Goal: Navigation & Orientation: Find specific page/section

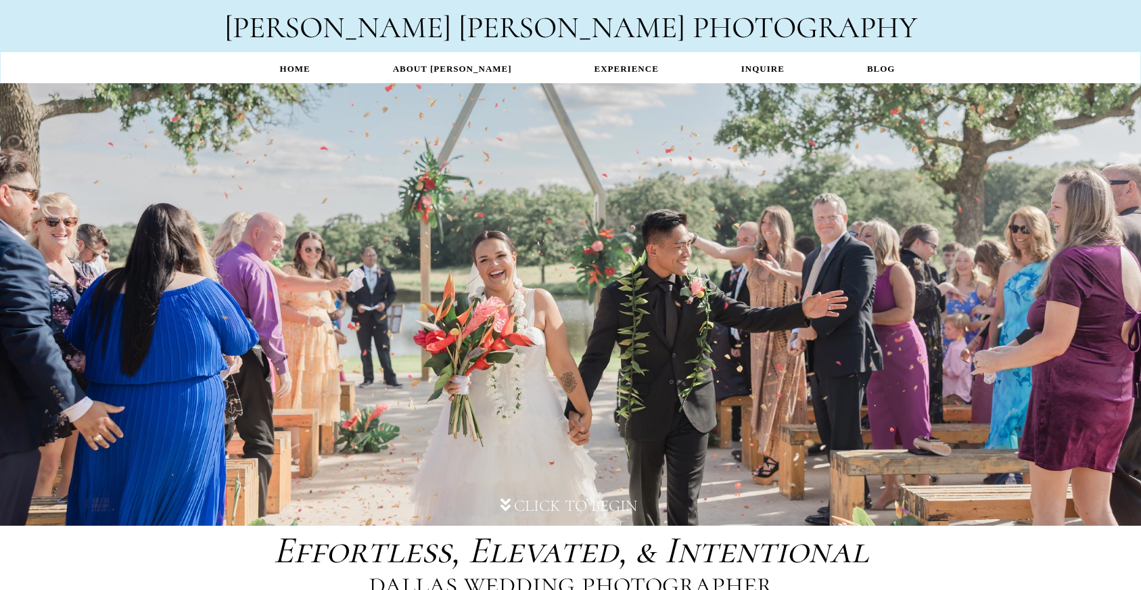
click at [620, 70] on link "EXPERIENCE" at bounding box center [626, 68] width 147 height 26
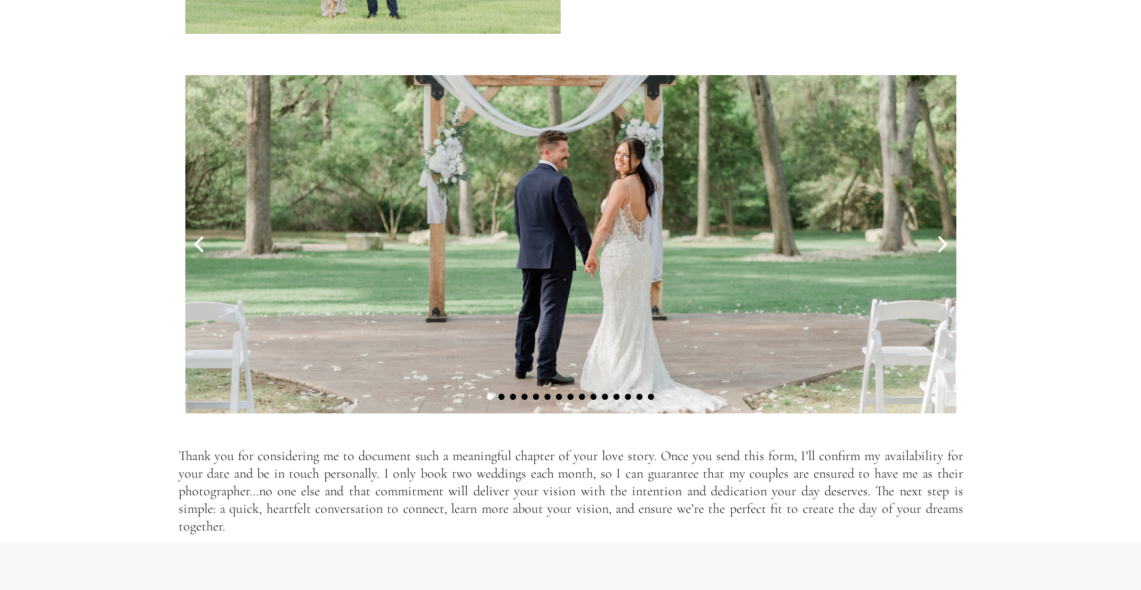
scroll to position [4399, 0]
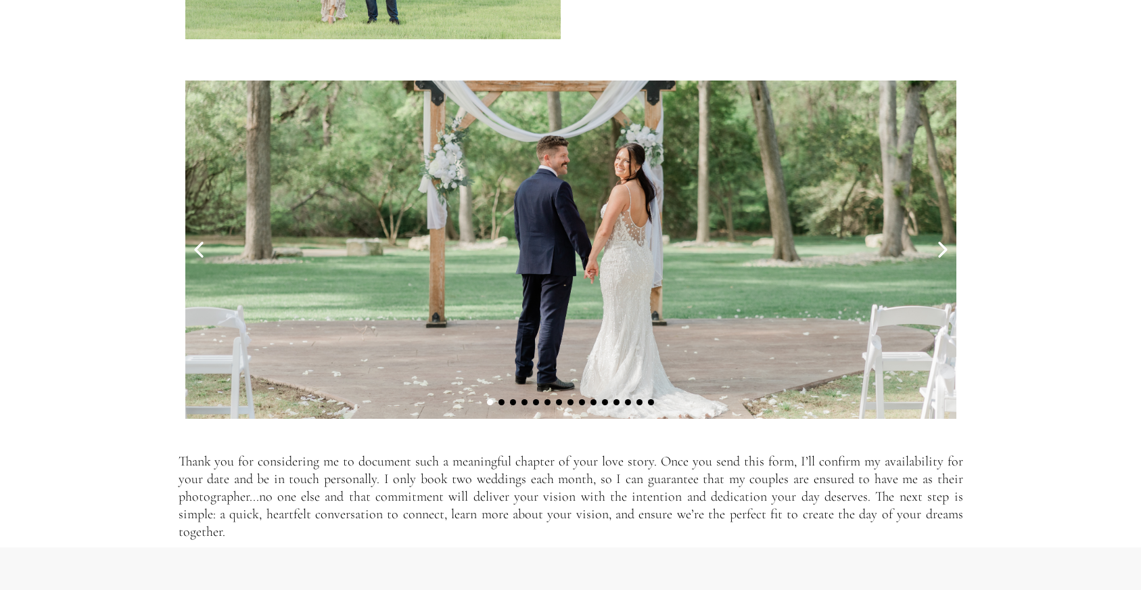
click at [944, 254] on icon at bounding box center [942, 250] width 7 height 14
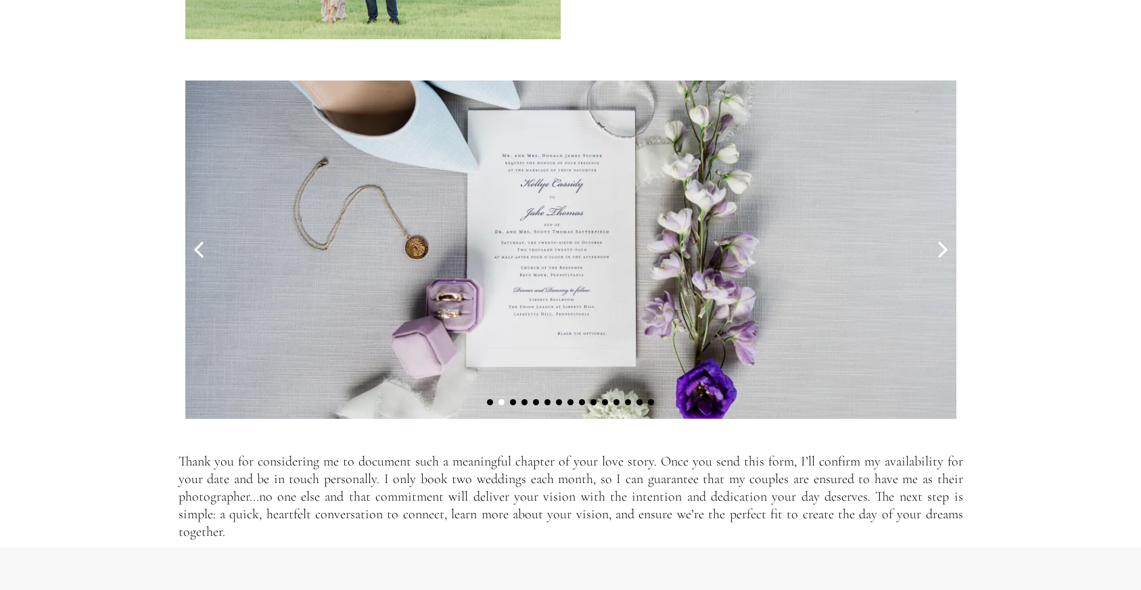
click at [944, 254] on icon at bounding box center [942, 250] width 7 height 14
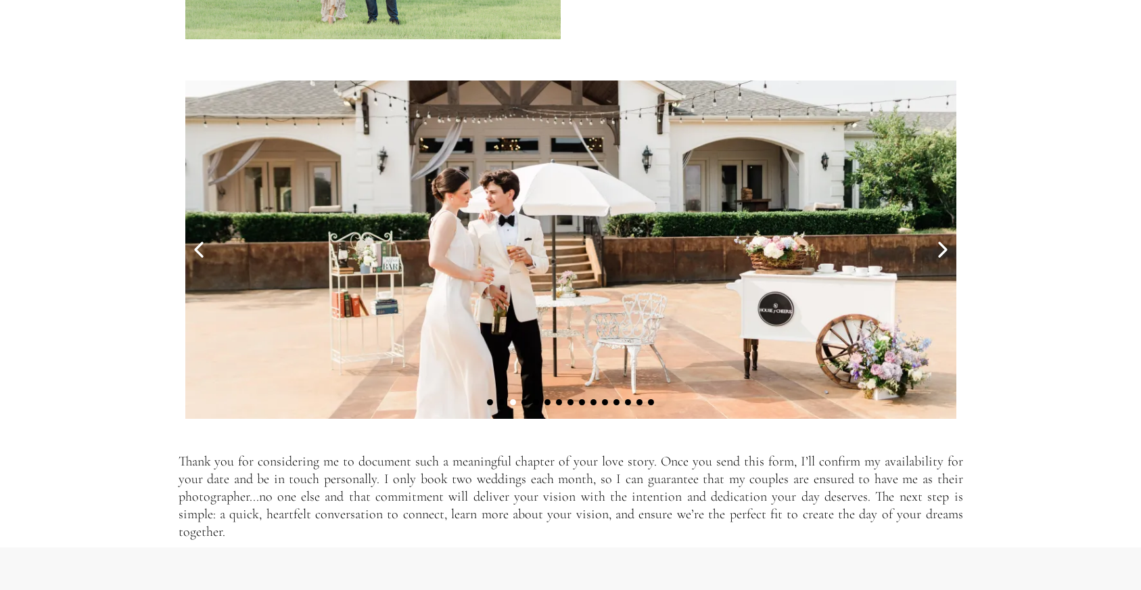
click at [944, 254] on icon at bounding box center [942, 250] width 7 height 14
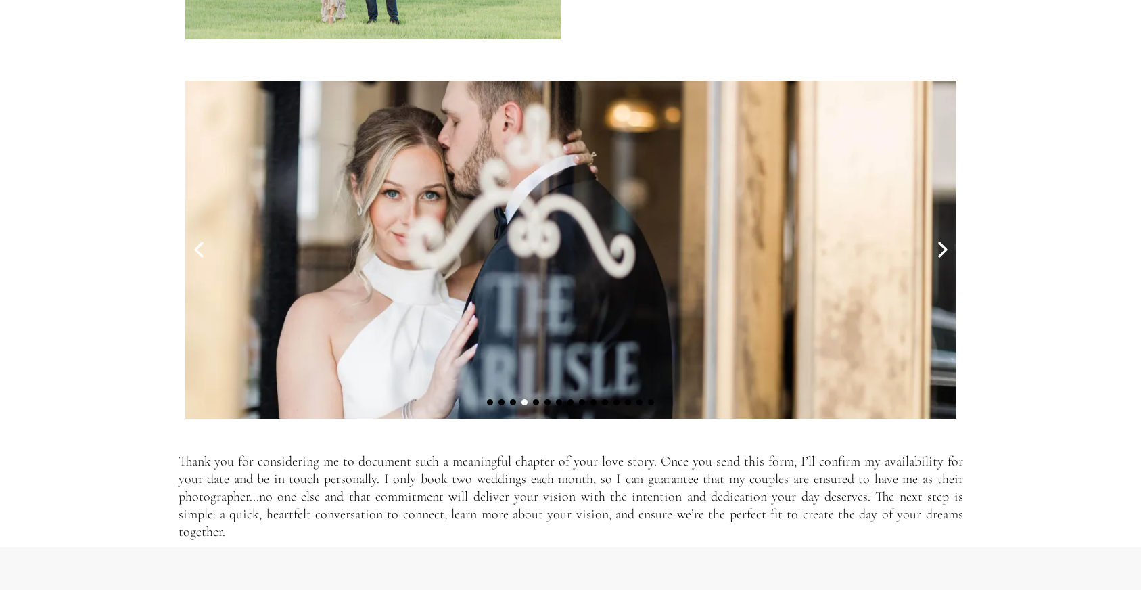
click at [944, 254] on icon at bounding box center [942, 250] width 7 height 14
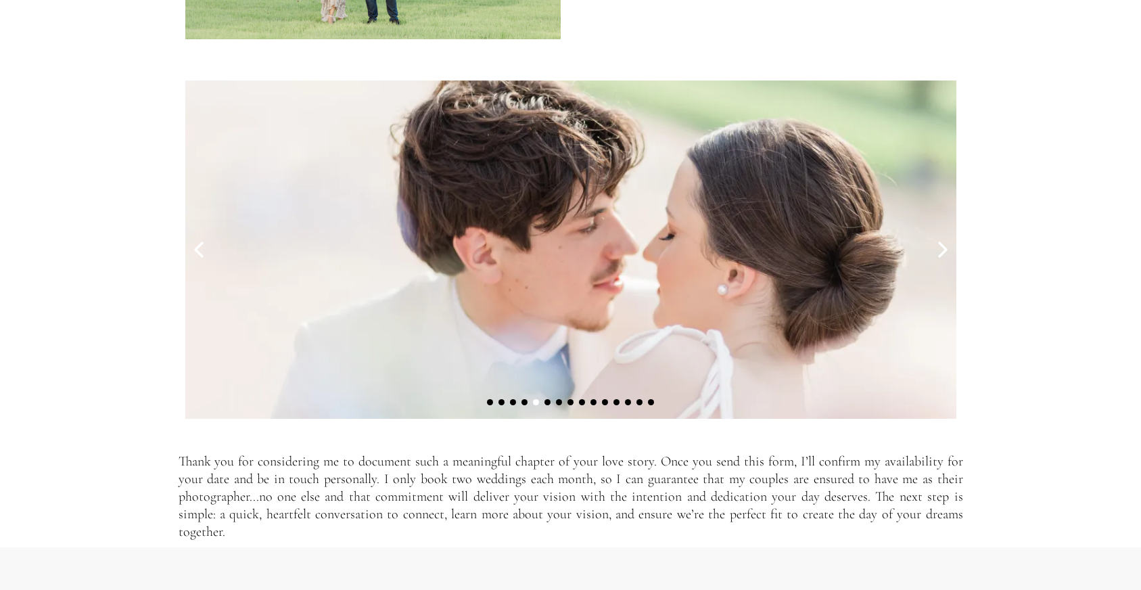
click at [944, 254] on icon at bounding box center [942, 250] width 7 height 14
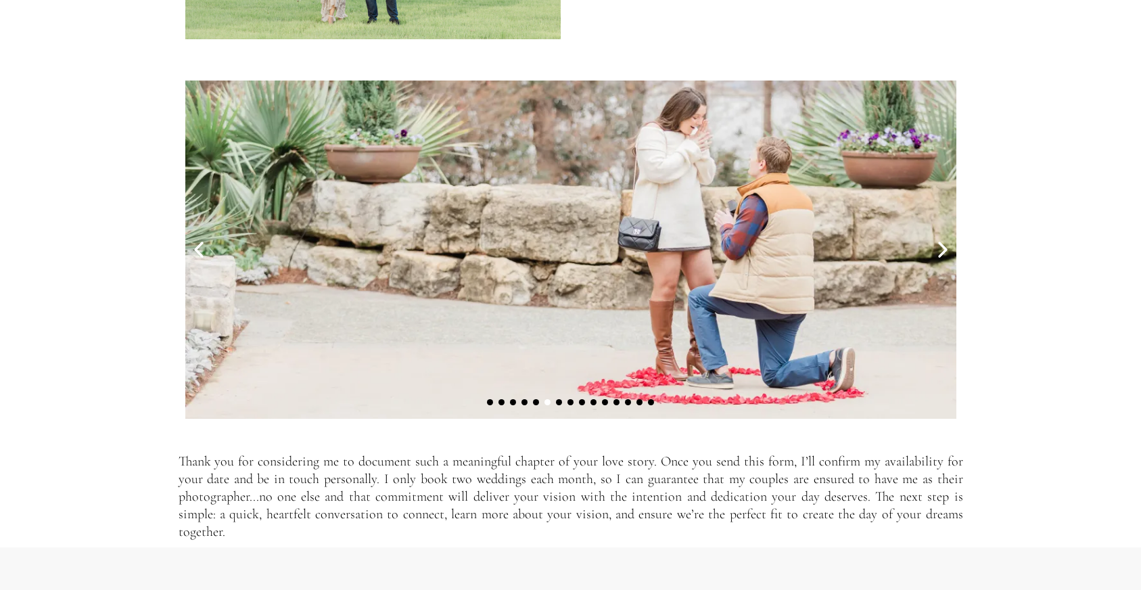
click at [944, 254] on icon at bounding box center [942, 250] width 7 height 14
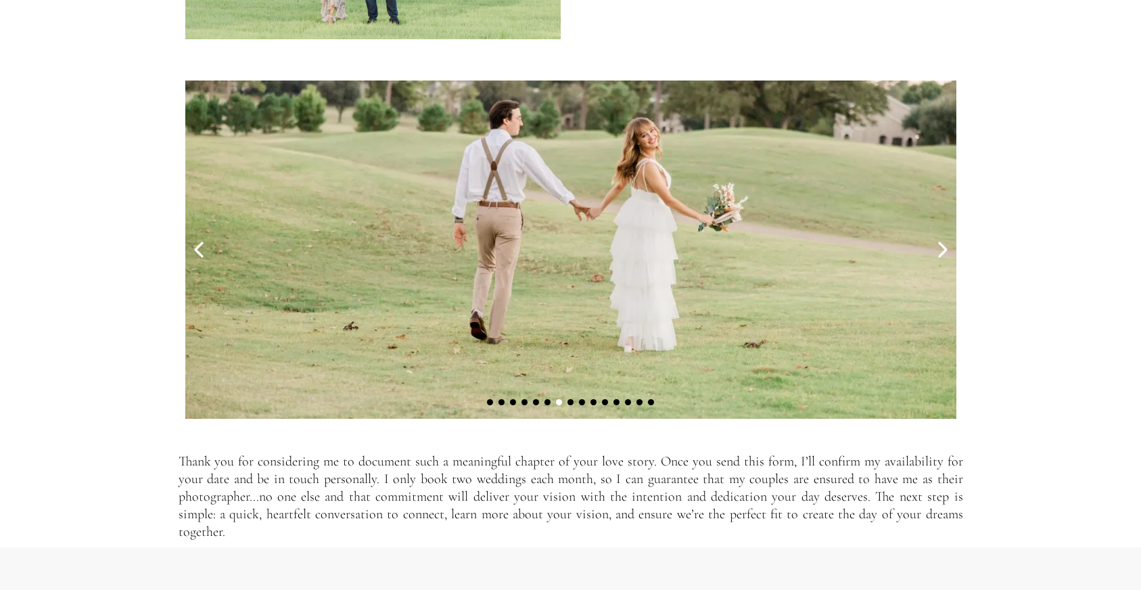
click at [944, 254] on icon at bounding box center [942, 250] width 7 height 14
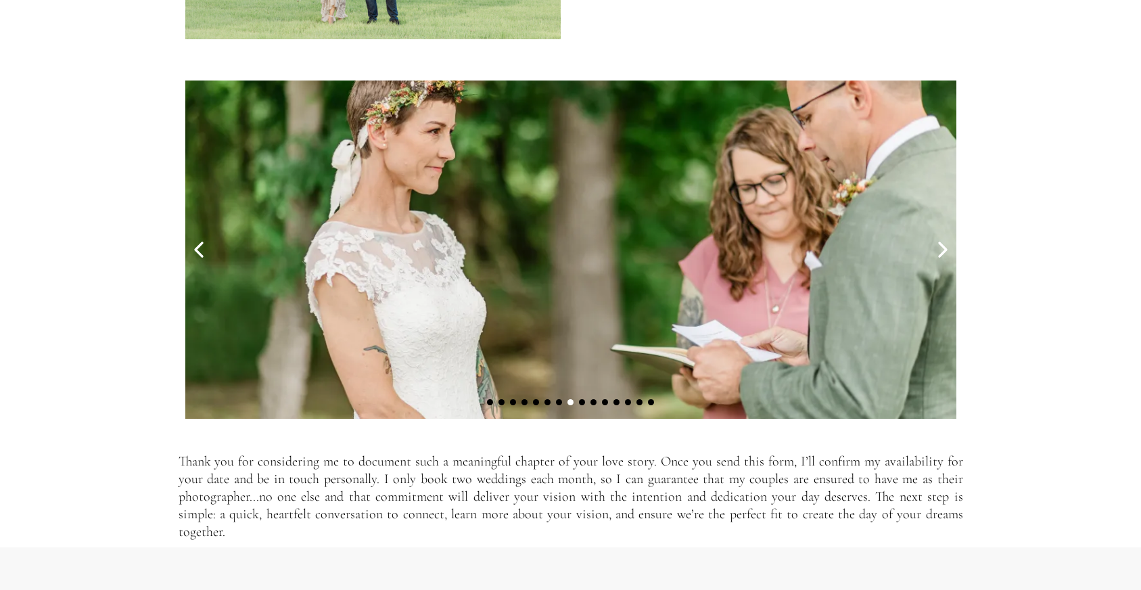
click at [944, 254] on icon at bounding box center [942, 250] width 7 height 14
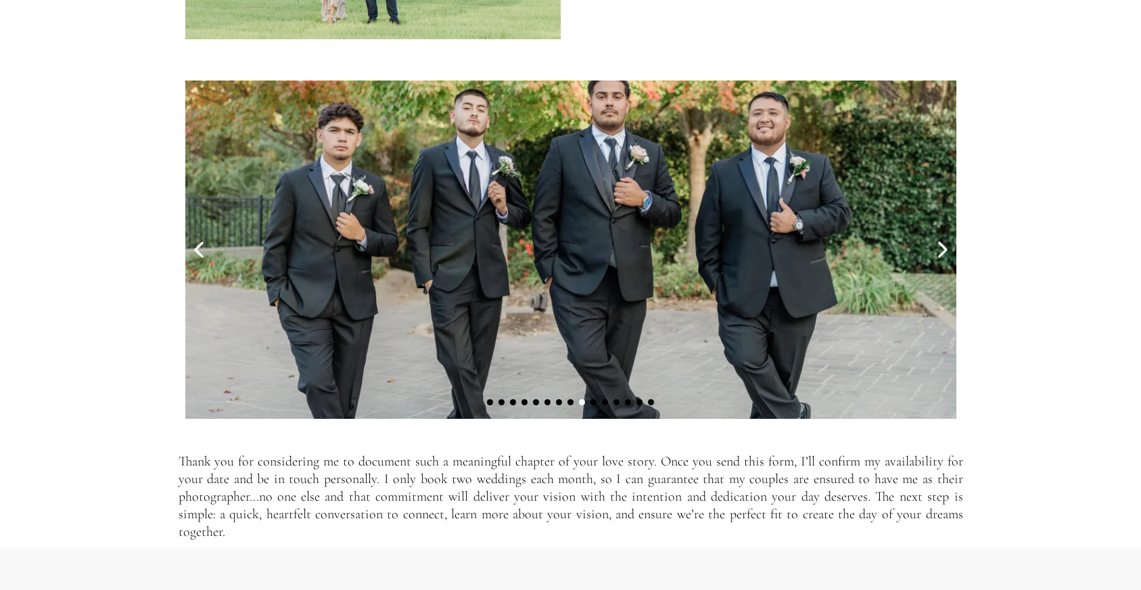
click at [944, 254] on icon at bounding box center [942, 250] width 7 height 14
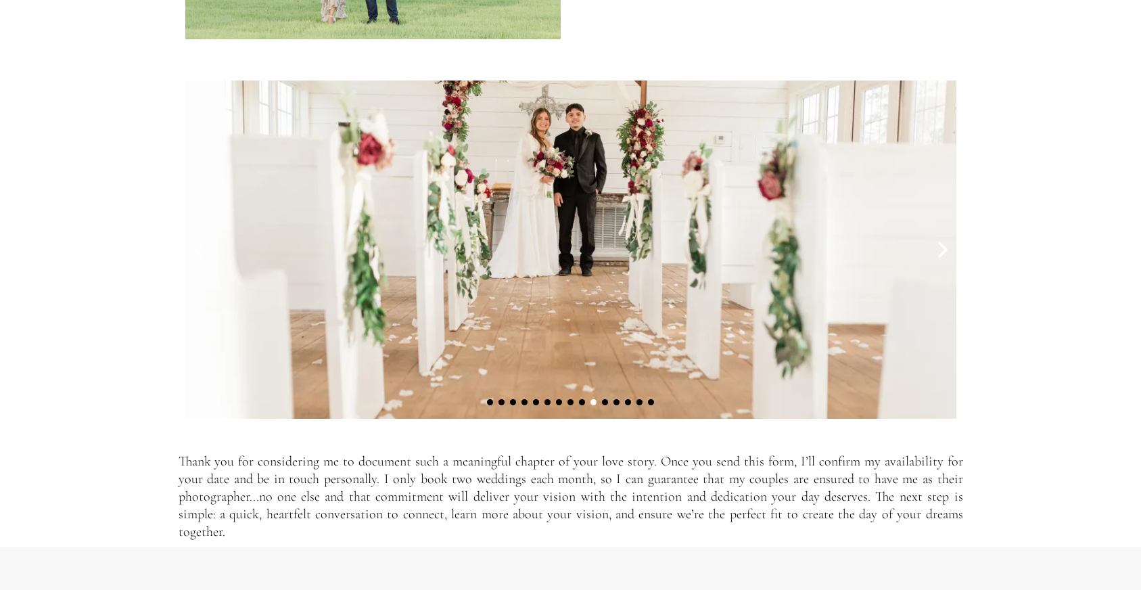
click at [944, 254] on icon at bounding box center [942, 250] width 7 height 14
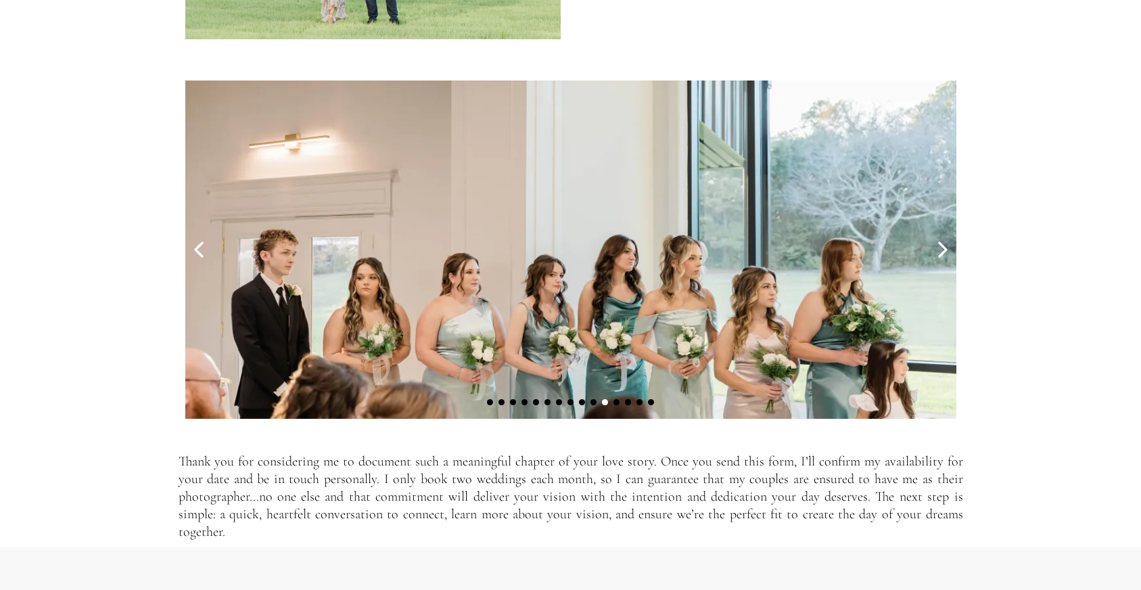
click at [944, 254] on icon at bounding box center [942, 250] width 7 height 14
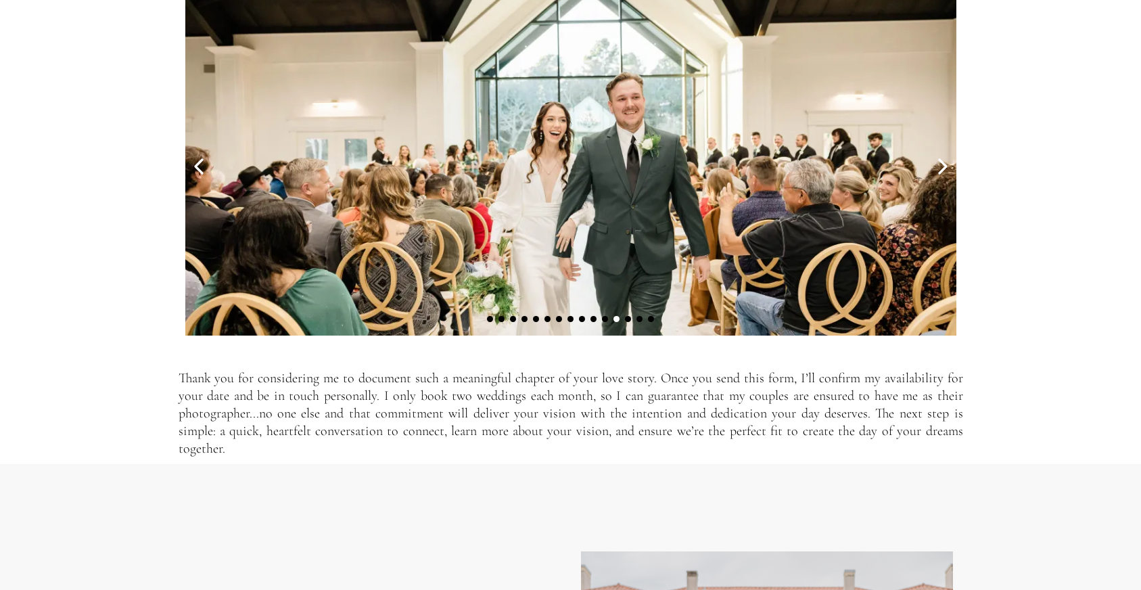
scroll to position [4492, 0]
